Goal: Transaction & Acquisition: Purchase product/service

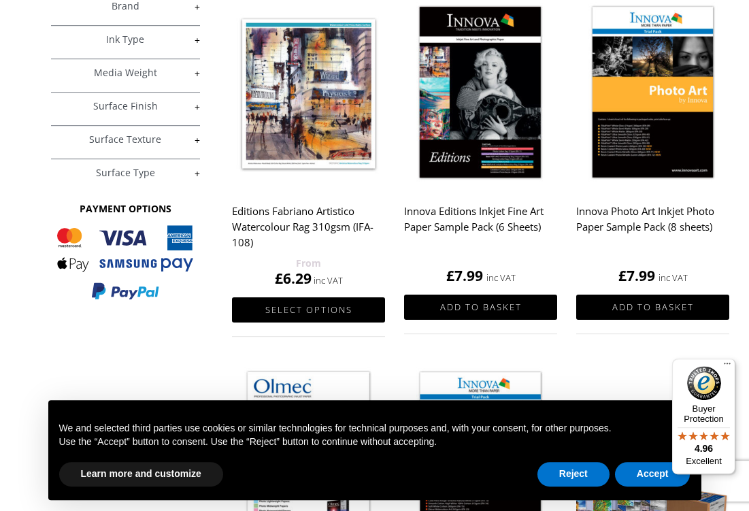
scroll to position [295, 0]
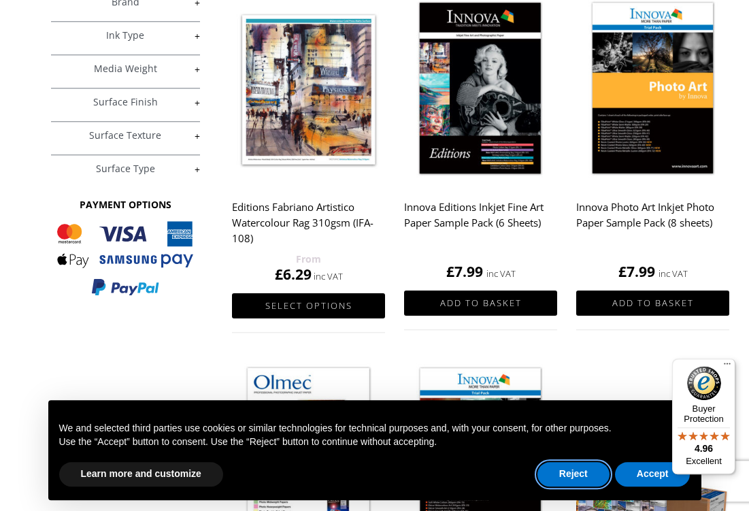
click at [581, 486] on button "Reject" at bounding box center [573, 474] width 72 height 24
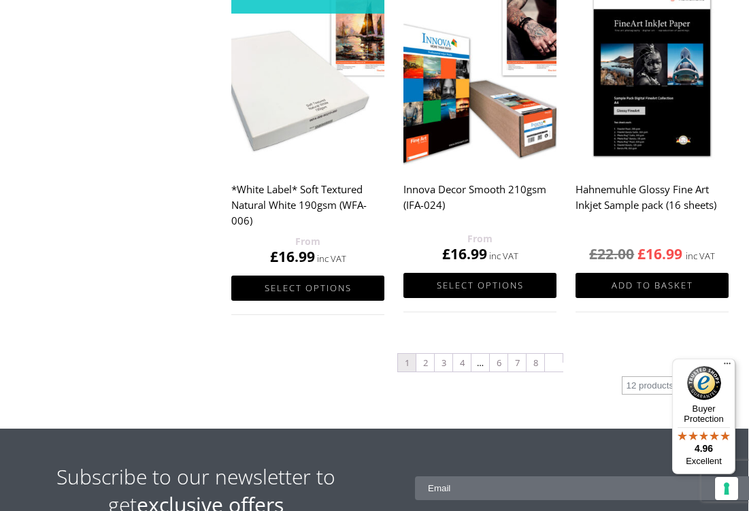
scroll to position [1411, 1]
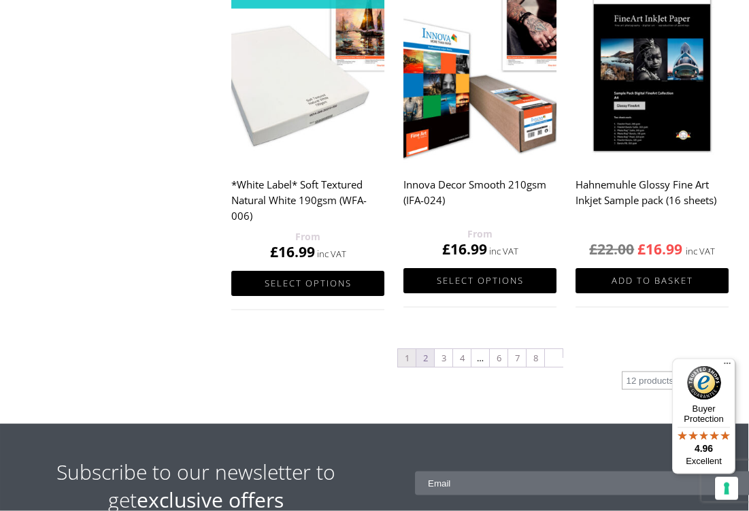
click at [421, 356] on link "2" at bounding box center [425, 358] width 18 height 18
click at [420, 349] on link "2" at bounding box center [425, 358] width 18 height 18
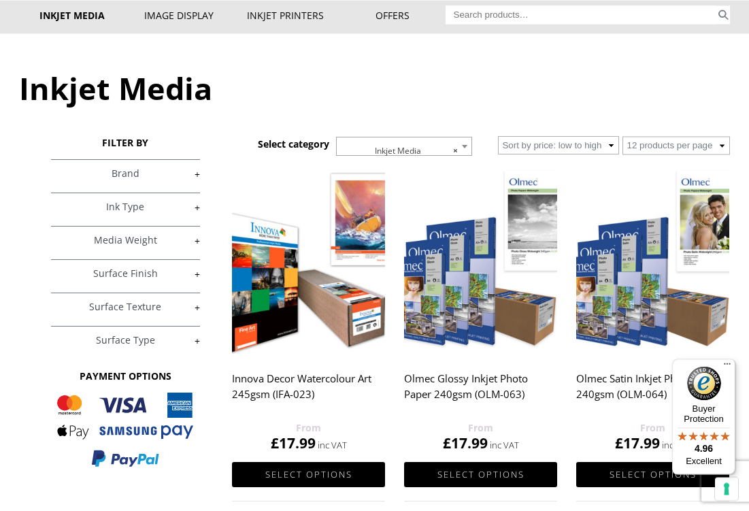
scroll to position [133, 0]
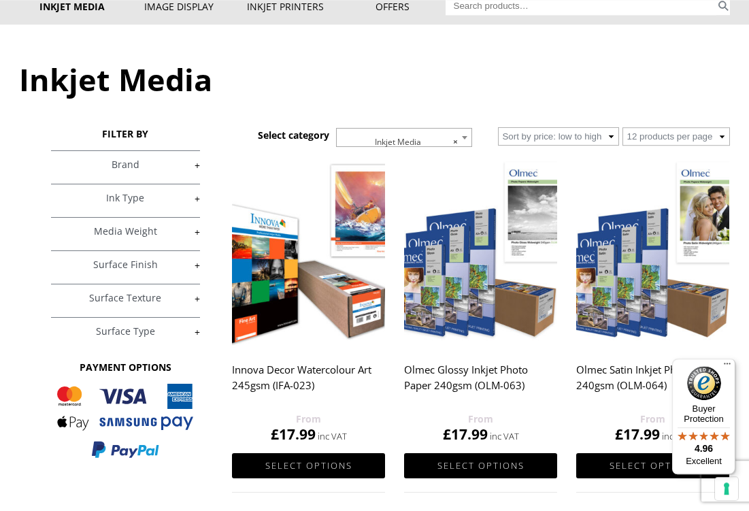
click at [200, 234] on link "+" at bounding box center [126, 231] width 150 height 13
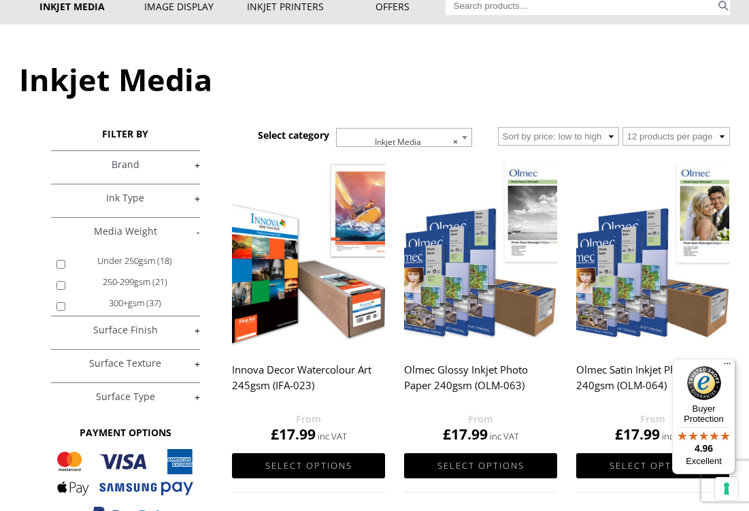
scroll to position [22, 0]
click at [65, 311] on input "300+gsm (37)" at bounding box center [60, 306] width 9 height 9
checkbox input "true"
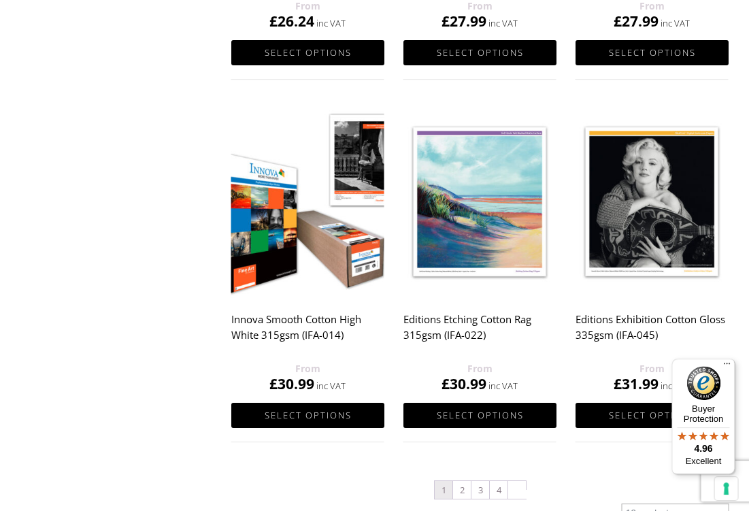
scroll to position [1235, 1]
click at [304, 327] on h2 "Innova Smooth Cotton High White 315gsm (IFA-014)" at bounding box center [306, 333] width 153 height 54
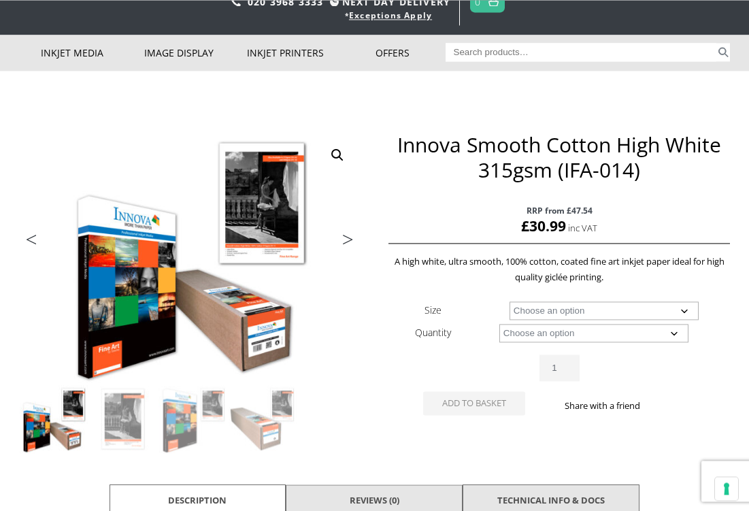
scroll to position [135, 0]
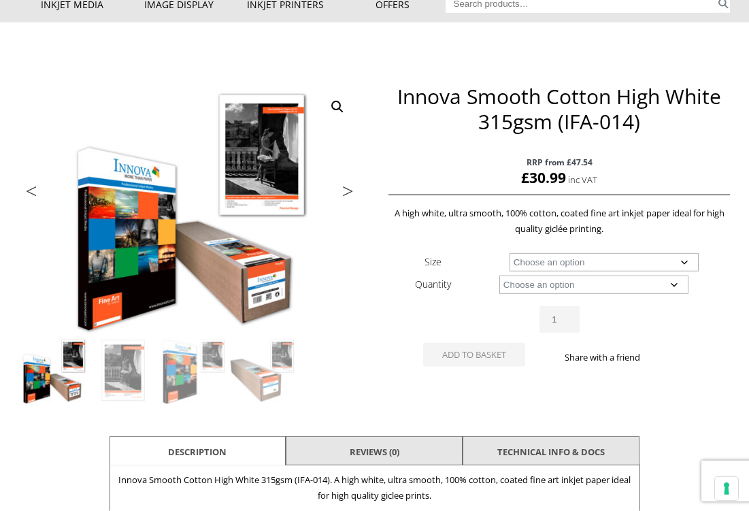
click at [691, 259] on select "Choose an option A4 Sheet A3 Sheet A3+ Sheet A2 Sheet 17" Wide Roll 24" Wide Ro…" at bounding box center [603, 262] width 189 height 18
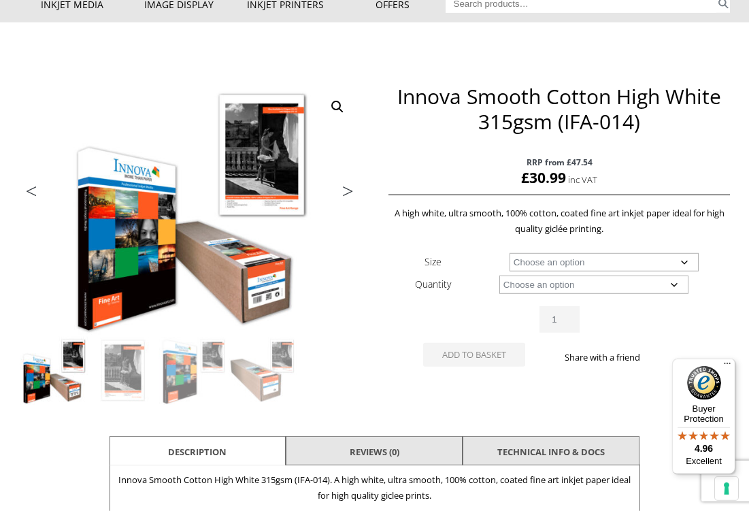
scroll to position [0, 0]
select select "a4-sheet"
click at [675, 286] on select "Choose an option 25 Sheets" at bounding box center [593, 284] width 189 height 18
select select "25-sheets"
select select "a4-sheet"
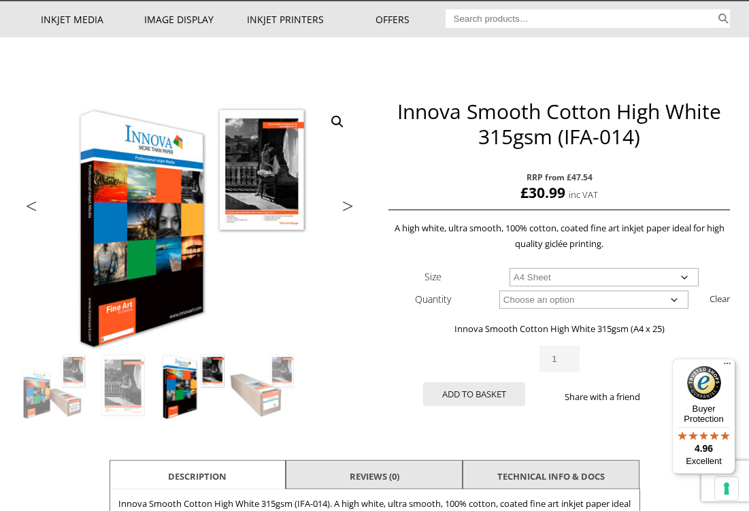
scroll to position [119, 0]
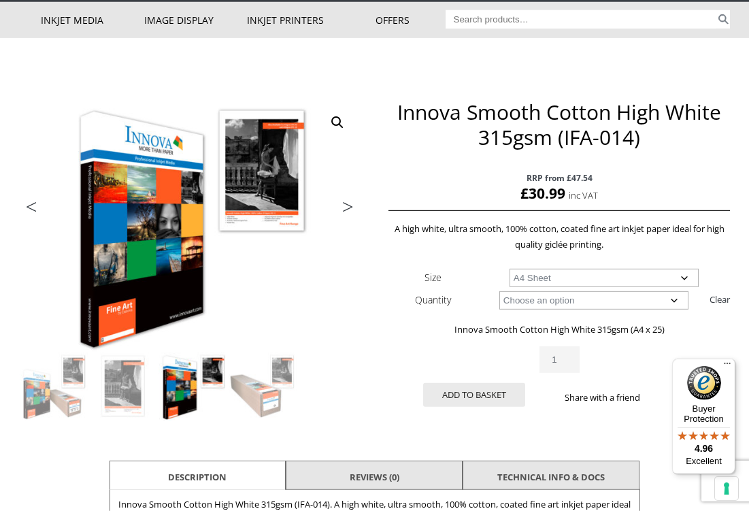
click at [671, 307] on select "Choose an option 25 Sheets" at bounding box center [593, 300] width 189 height 18
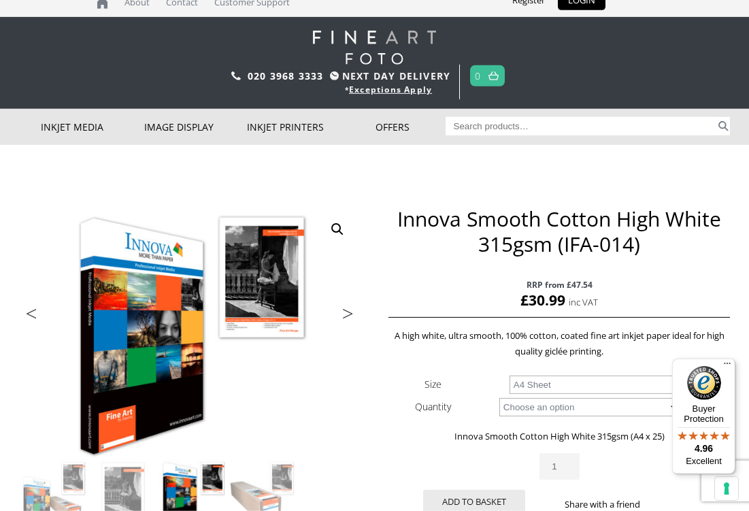
scroll to position [0, 0]
